Goal: Find specific page/section: Find specific page/section

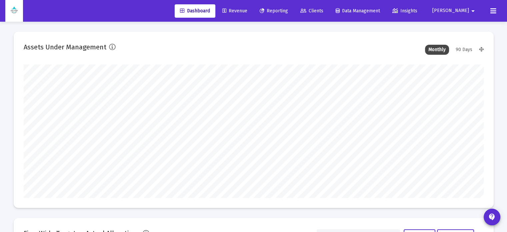
scroll to position [133, 460]
type input "[DATE]"
type input "[EMAIL_ADDRESS][DOMAIN_NAME]"
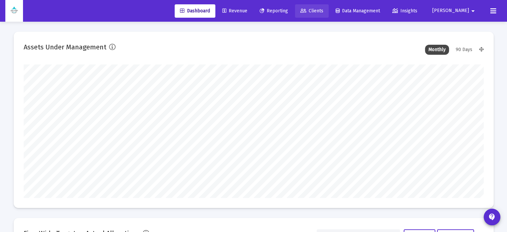
click at [323, 13] on span "Clients" at bounding box center [311, 11] width 23 height 6
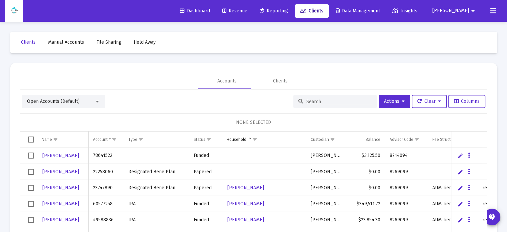
click at [306, 104] on input at bounding box center [338, 102] width 65 height 6
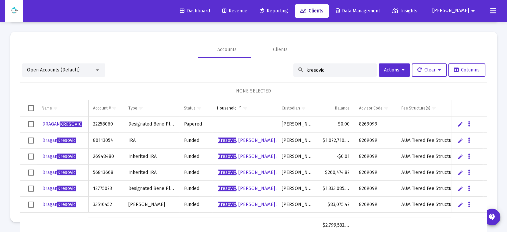
type input "kresovic"
